Goal: Task Accomplishment & Management: Manage account settings

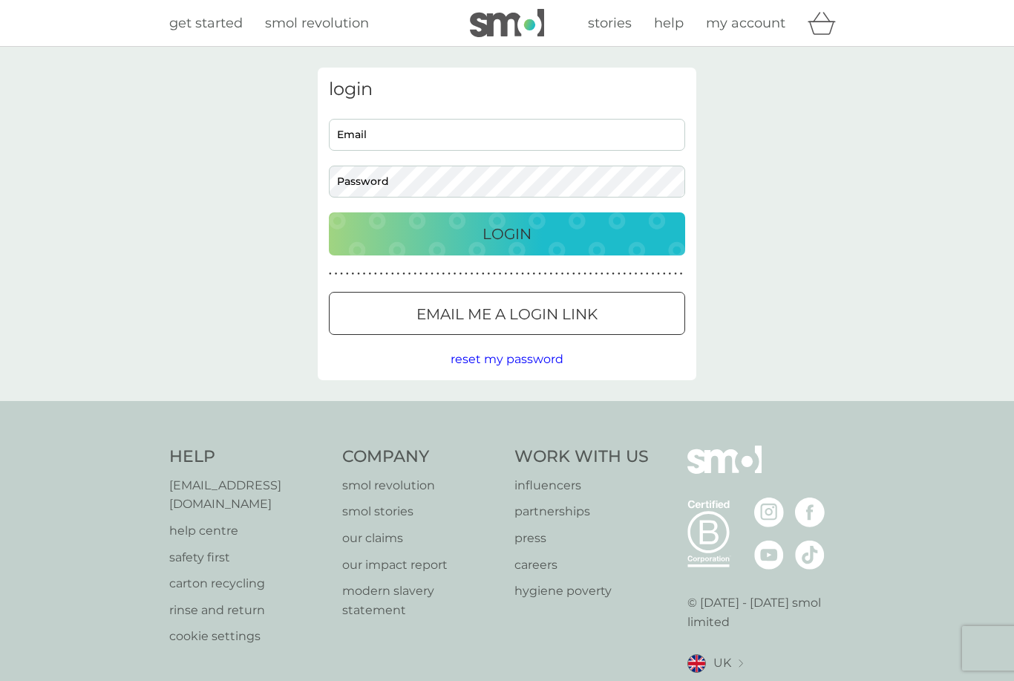
click at [406, 132] on input "Email" at bounding box center [507, 135] width 356 height 32
type input "[EMAIL_ADDRESS][DOMAIN_NAME]"
click at [507, 233] on button "Login" at bounding box center [507, 233] width 356 height 43
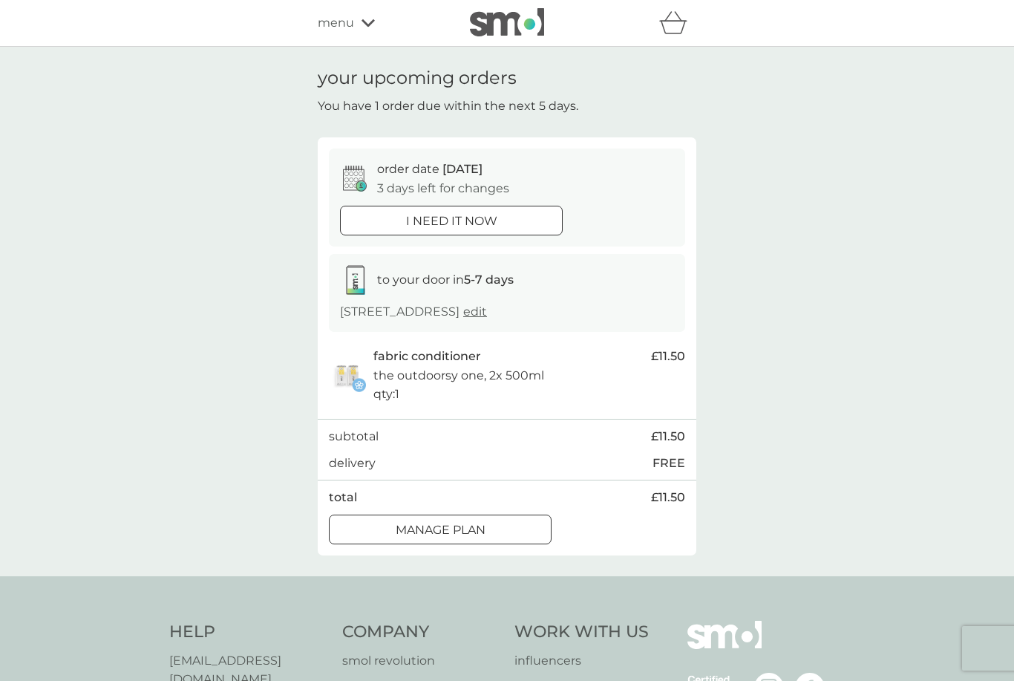
click at [482, 540] on p "Manage plan" at bounding box center [441, 530] width 90 height 19
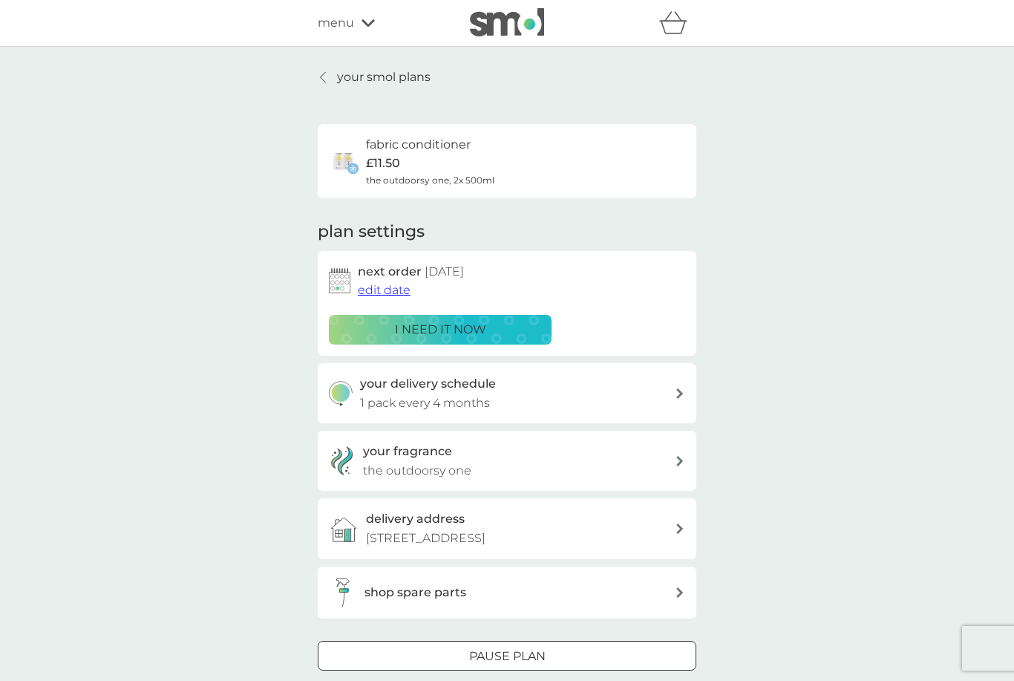
click at [672, 387] on div "your delivery schedule 1 pack every 4 months" at bounding box center [518, 393] width 316 height 38
select select "4"
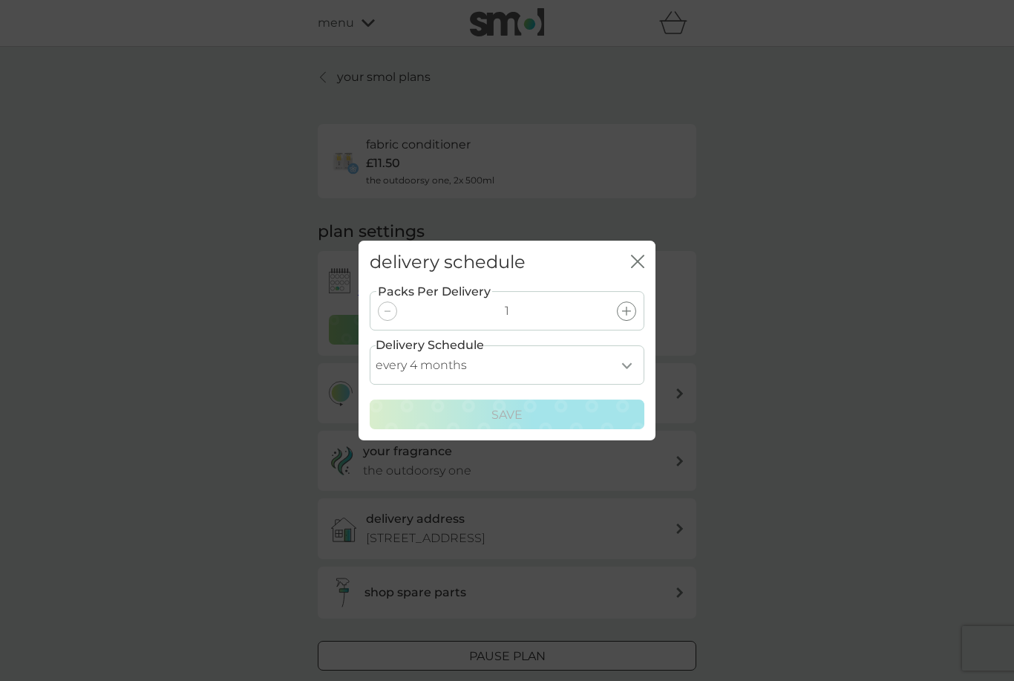
click at [642, 263] on icon "close" at bounding box center [637, 261] width 13 height 13
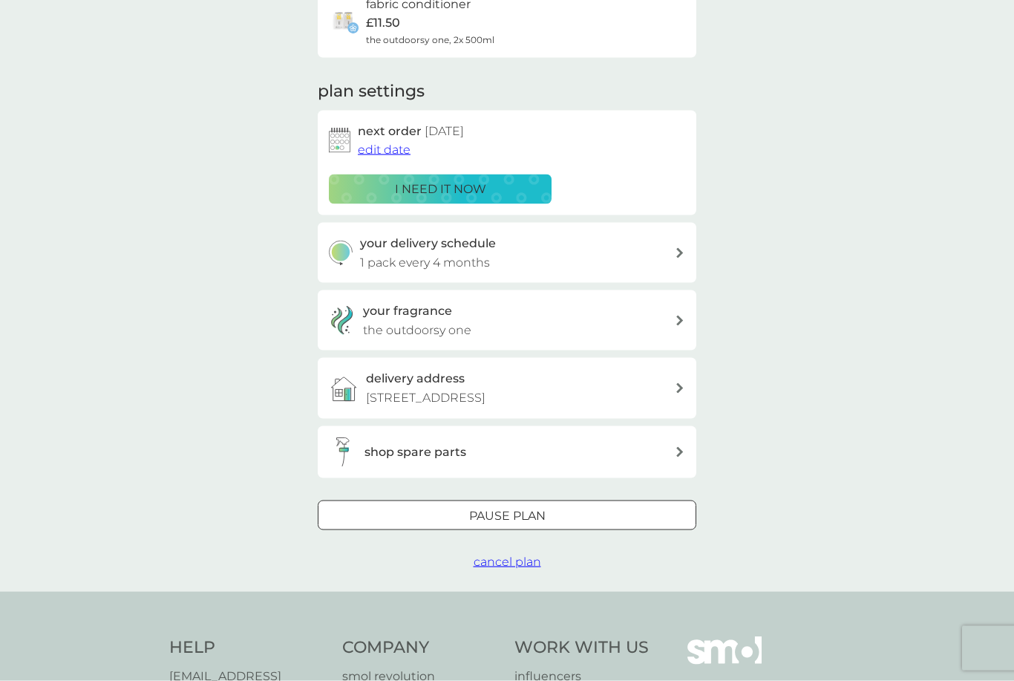
scroll to position [140, 0]
click at [384, 149] on span "edit date" at bounding box center [384, 150] width 53 height 14
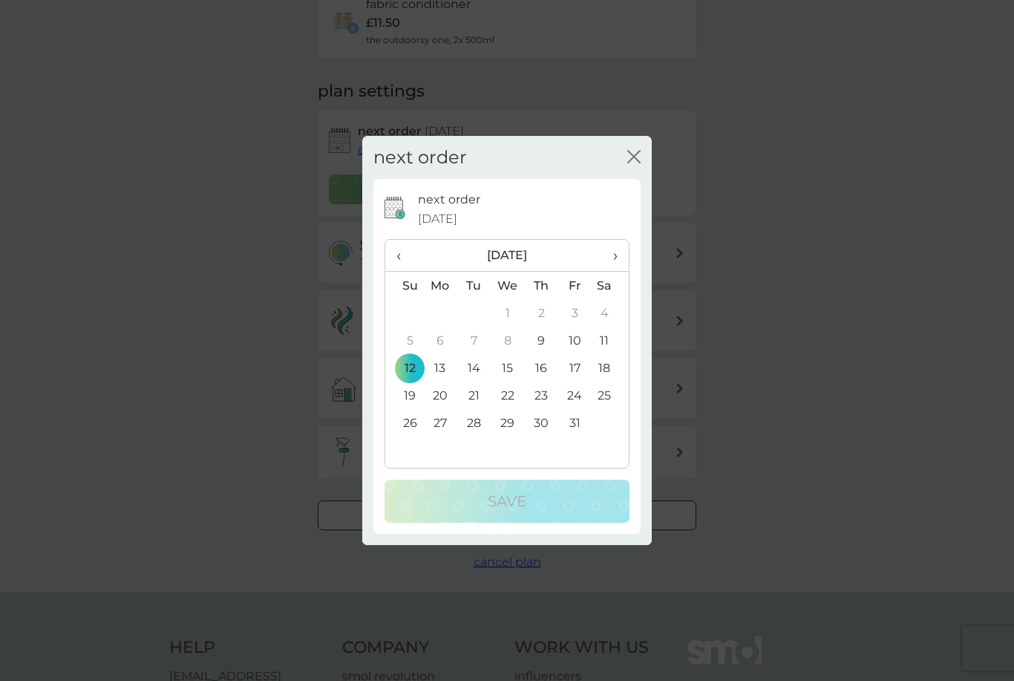
click at [618, 271] on span "›" at bounding box center [610, 255] width 15 height 31
click at [420, 409] on td "16" at bounding box center [404, 395] width 38 height 27
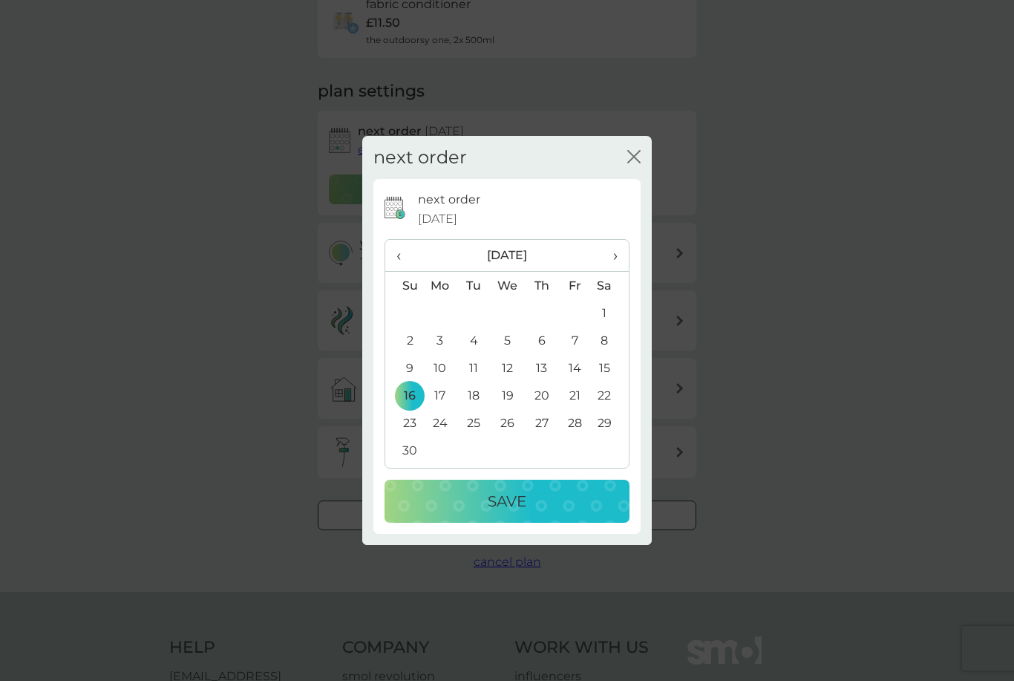
click at [532, 513] on div "Save" at bounding box center [507, 501] width 215 height 24
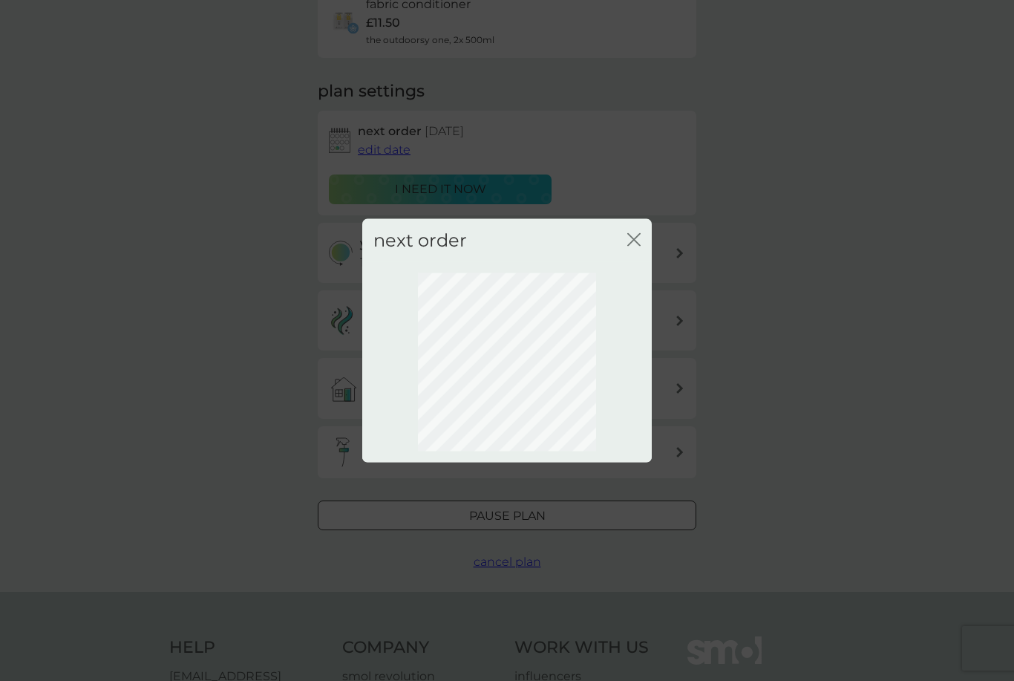
scroll to position [0, 0]
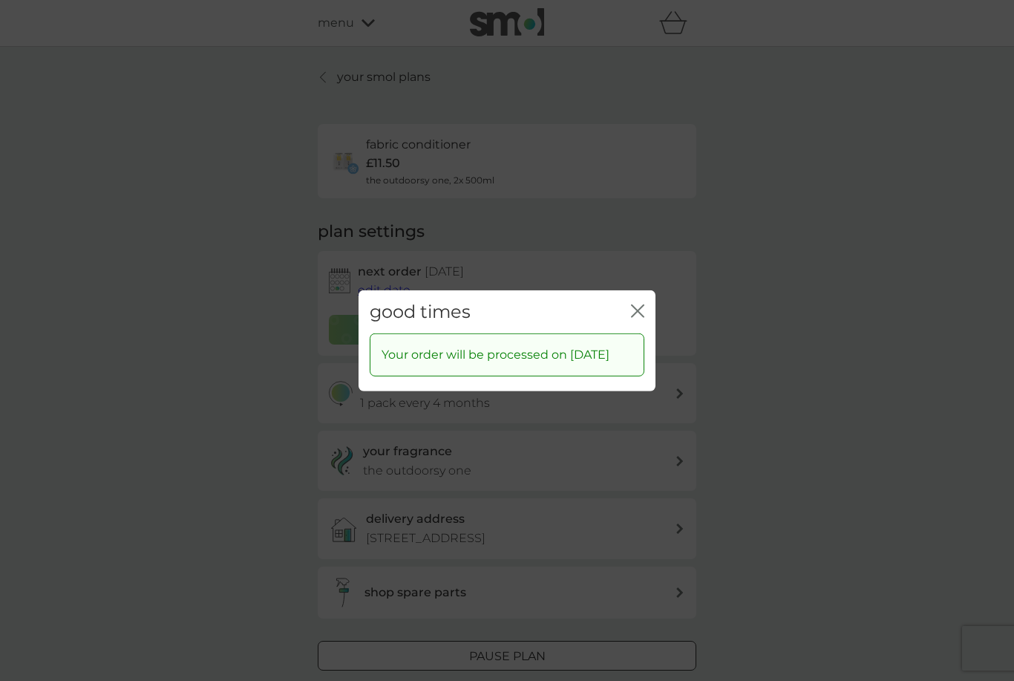
click at [639, 317] on icon "close" at bounding box center [637, 310] width 13 height 13
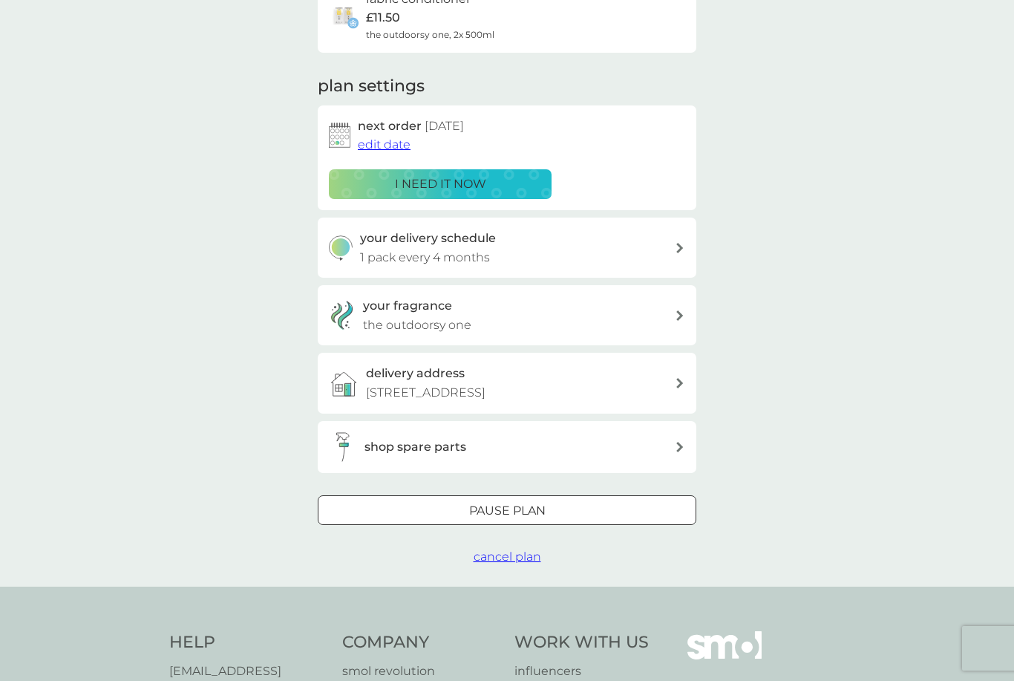
scroll to position [158, 0]
